Goal: Information Seeking & Learning: Learn about a topic

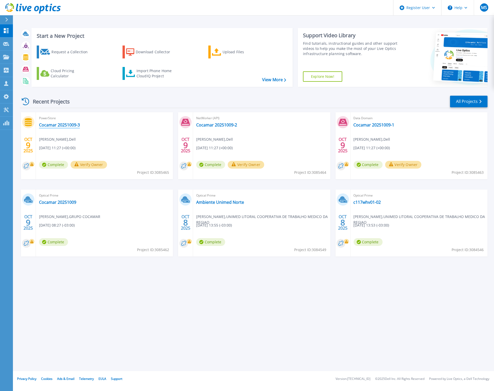
click at [64, 124] on link "Cocamar 20251009-3" at bounding box center [59, 124] width 41 height 5
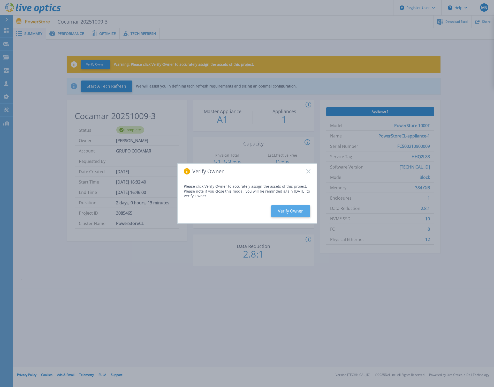
click at [291, 213] on button "Verify Owner" at bounding box center [290, 211] width 39 height 12
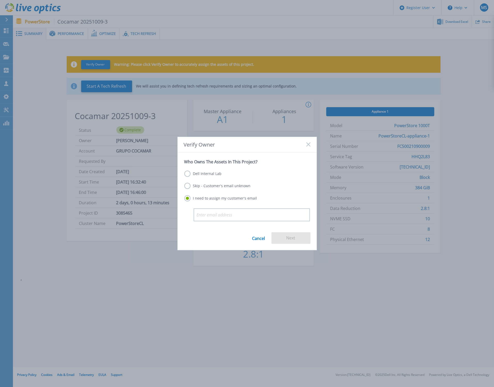
click at [188, 186] on label "Skip - Customer's email unknown" at bounding box center [217, 186] width 66 height 6
click at [0, 0] on input "Skip - Customer's email unknown" at bounding box center [0, 0] width 0 height 0
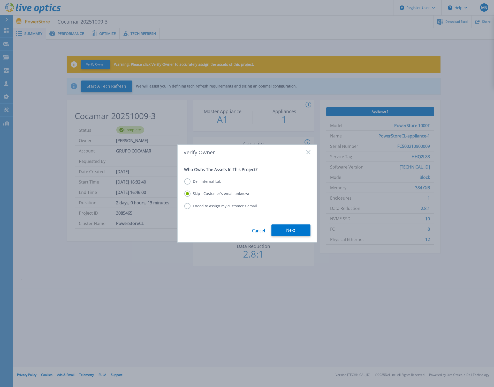
click at [187, 206] on label "I need to assign my customer's email" at bounding box center [220, 206] width 73 height 6
click at [0, 0] on input "I need to assign my customer's email" at bounding box center [0, 0] width 0 height 0
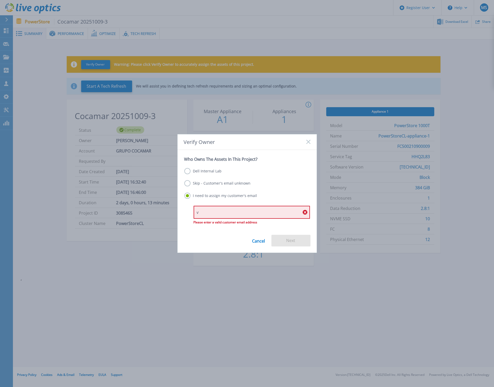
type input "v"
click at [304, 211] on icon at bounding box center [305, 212] width 5 height 5
click at [306, 212] on icon at bounding box center [305, 212] width 5 height 5
click at [206, 211] on input "v" at bounding box center [252, 212] width 116 height 13
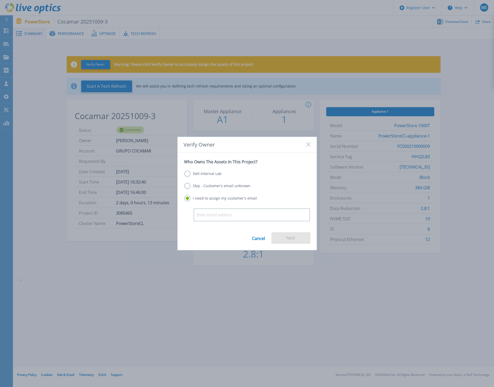
click at [236, 293] on div "Verify Owner Who Owns The Assets In This Project? Dell Internal Lab Skip - Cust…" at bounding box center [247, 193] width 494 height 387
click at [258, 237] on link "Cancel" at bounding box center [258, 238] width 13 height 12
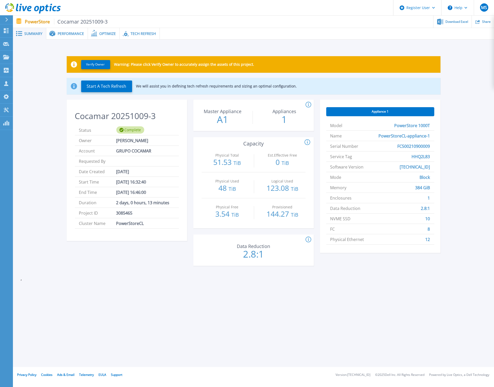
click at [282, 310] on div "Summary Performance Optimize Tech Refresh Verify Owner Warning: Please click Ve…" at bounding box center [253, 183] width 481 height 367
click at [25, 9] on icon at bounding box center [24, 8] width 5 height 5
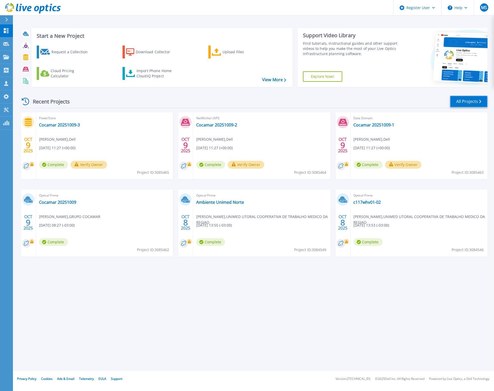
click at [468, 101] on link "All Projects" at bounding box center [469, 102] width 38 height 12
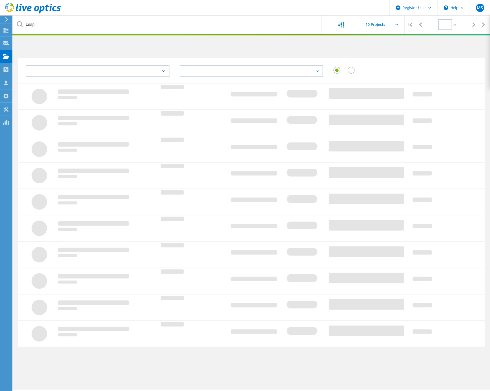
type input "1"
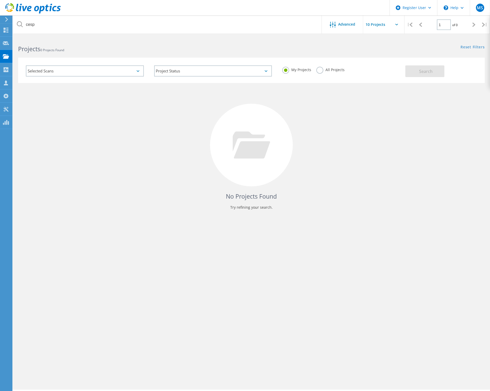
click at [322, 69] on label "All Projects" at bounding box center [330, 69] width 28 height 5
click at [0, 0] on input "All Projects" at bounding box center [0, 0] width 0 height 0
click at [16, 29] on div "Dashboard" at bounding box center [24, 30] width 19 height 4
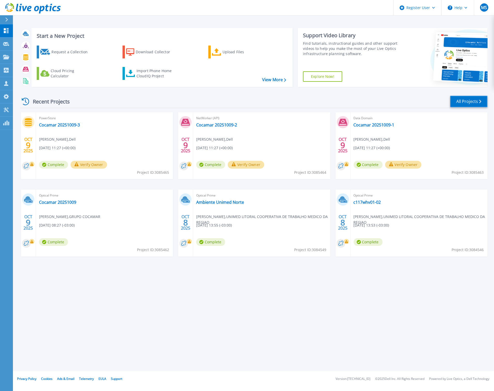
click at [465, 100] on link "All Projects" at bounding box center [469, 102] width 38 height 12
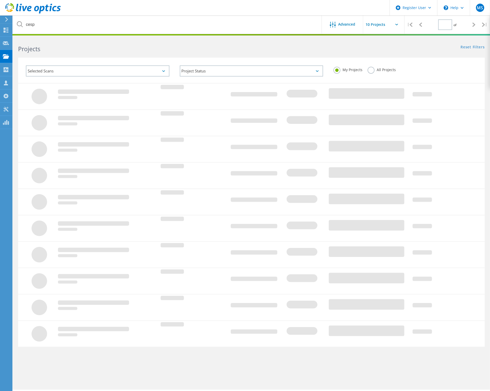
type input "1"
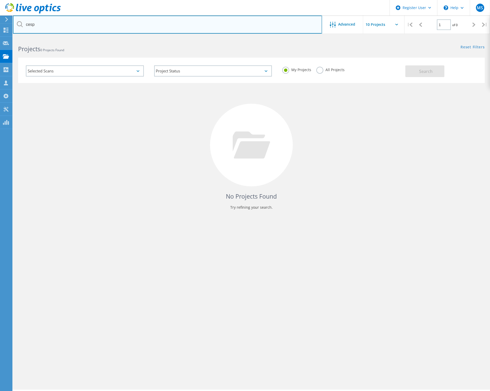
click at [45, 25] on input "cesp" at bounding box center [167, 25] width 309 height 18
type input "c"
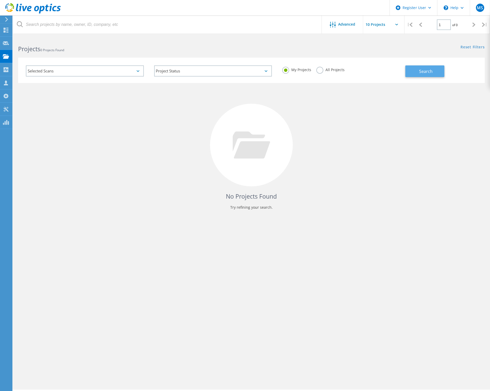
click at [423, 71] on span "Search" at bounding box center [425, 72] width 13 height 6
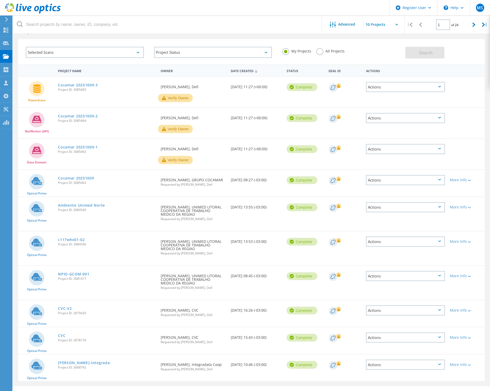
scroll to position [26, 0]
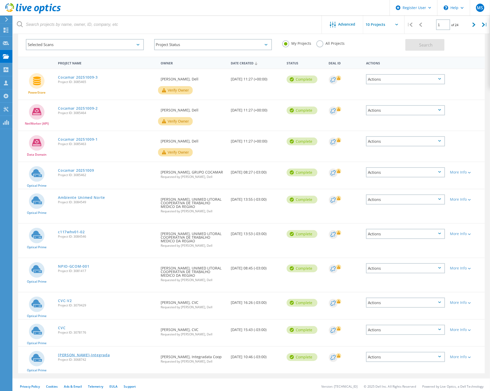
click at [78, 353] on link "[PERSON_NAME]-Integrada" at bounding box center [84, 355] width 52 height 4
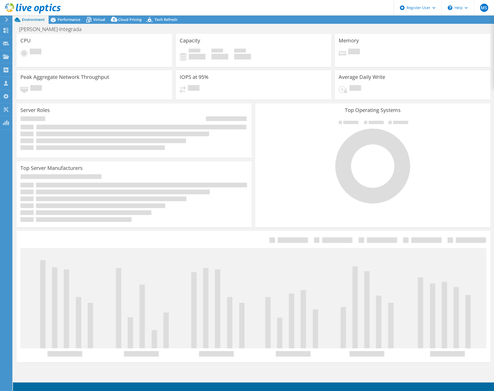
select select "USD"
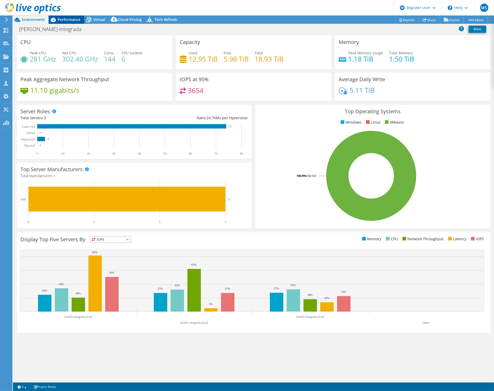
click at [58, 19] on span "Performance" at bounding box center [69, 19] width 23 height 5
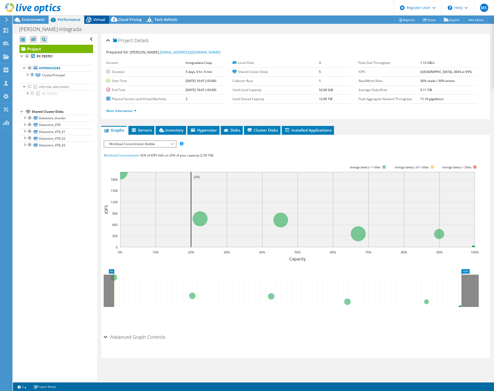
click at [98, 19] on span "Virtual" at bounding box center [99, 19] width 12 height 5
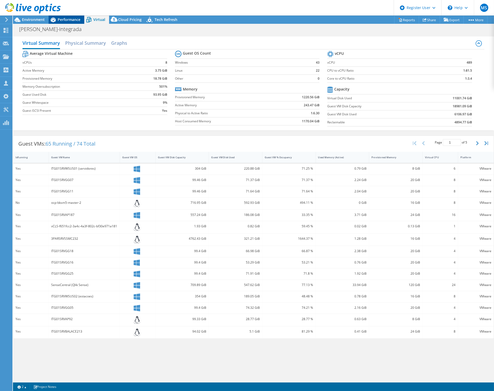
click at [69, 18] on span "Performance" at bounding box center [69, 19] width 23 height 5
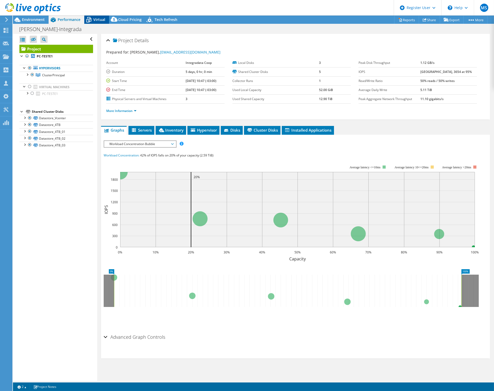
click at [99, 19] on span "Virtual" at bounding box center [99, 19] width 12 height 5
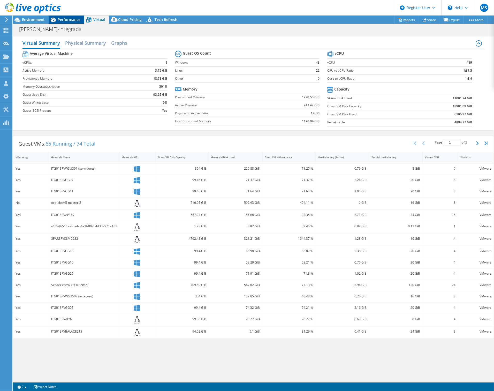
click at [69, 19] on span "Performance" at bounding box center [69, 19] width 23 height 5
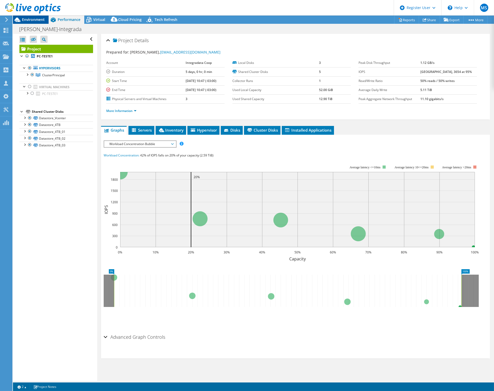
click at [36, 19] on span "Environment" at bounding box center [33, 19] width 23 height 5
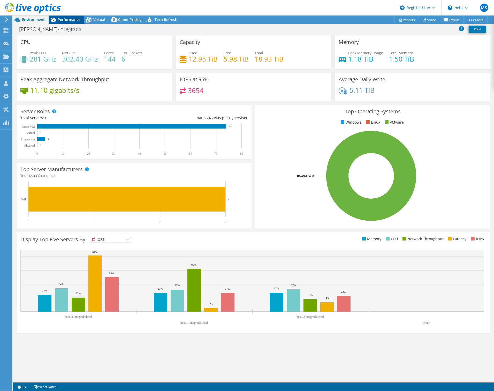
click at [65, 19] on span "Performance" at bounding box center [69, 19] width 23 height 5
